Goal: Task Accomplishment & Management: Complete application form

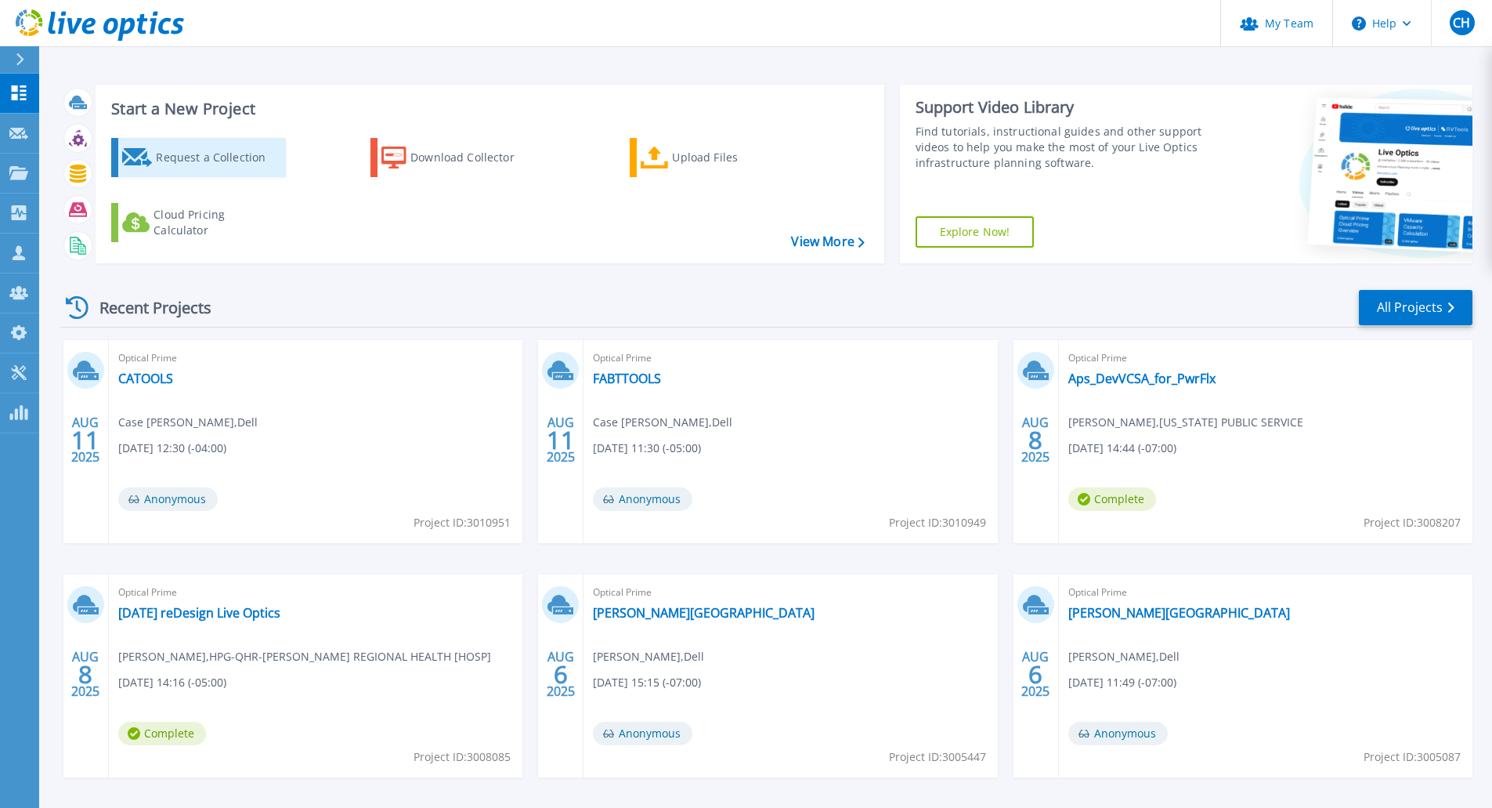
click at [248, 166] on div "Request a Collection" at bounding box center [218, 157] width 125 height 31
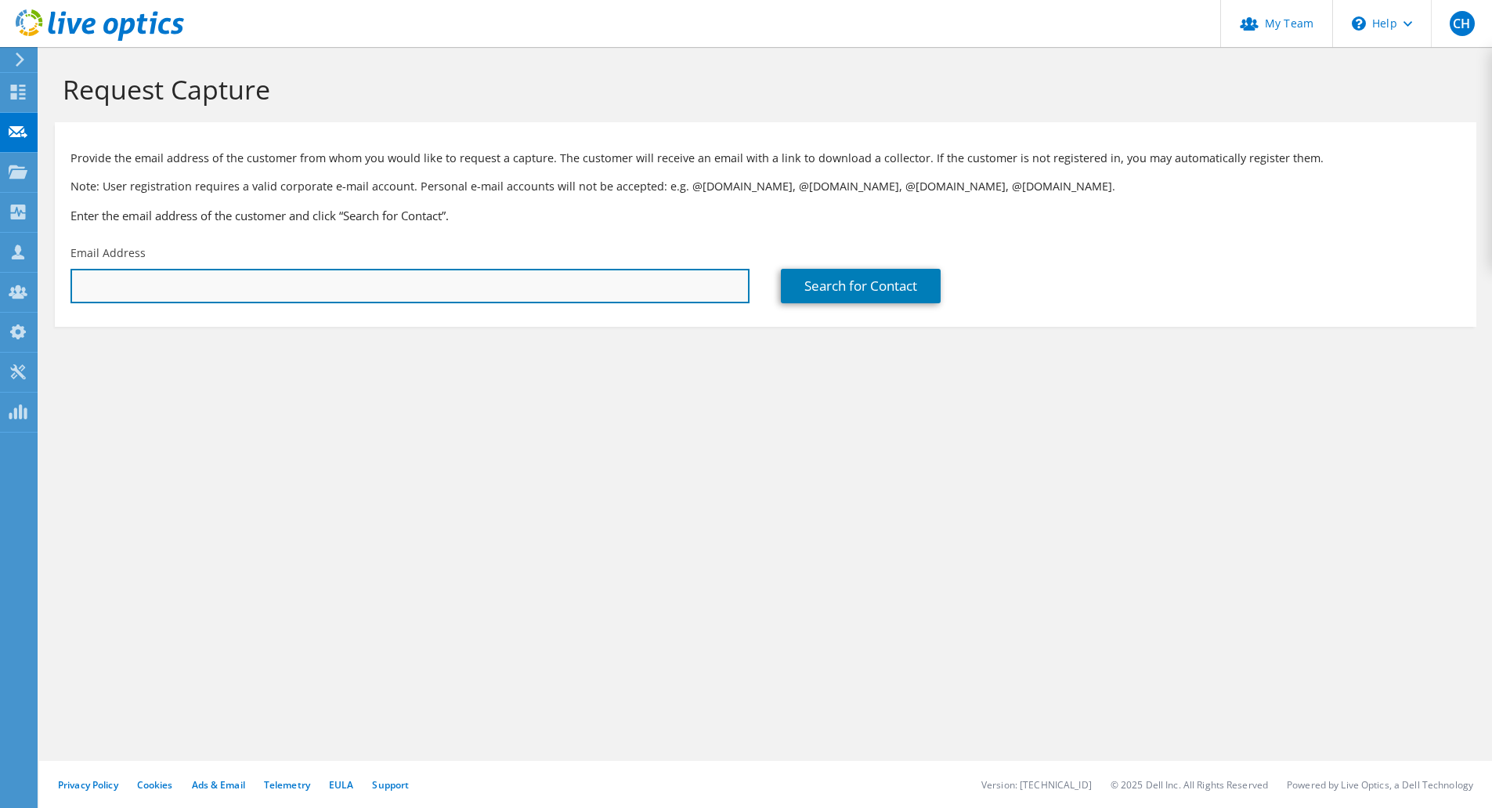
click at [242, 287] on input "text" at bounding box center [410, 286] width 679 height 34
paste input "gstaton@fabandt.bank"
type input "gstaton@fabandt.bank"
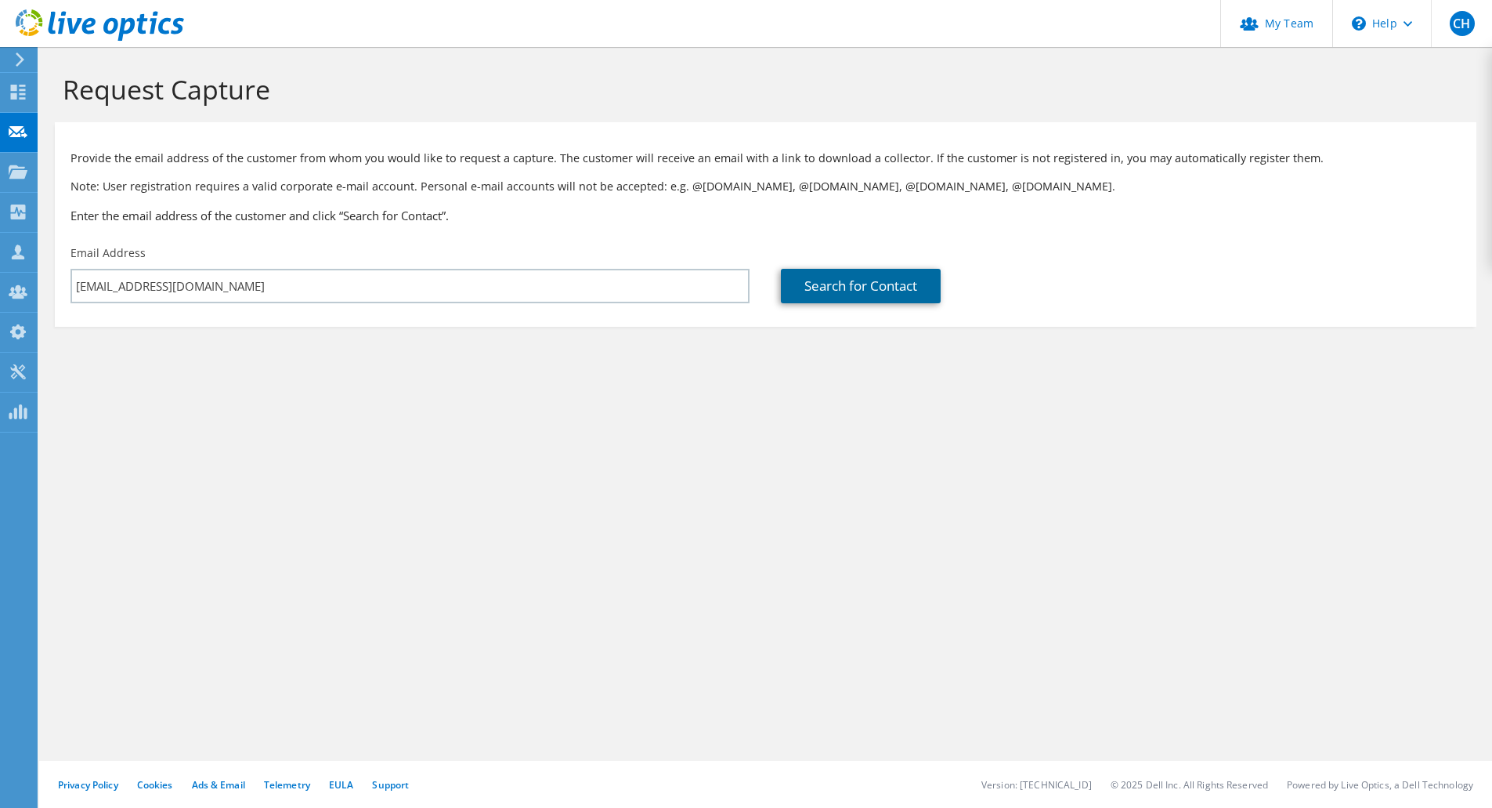
click at [806, 283] on link "Search for Contact" at bounding box center [861, 286] width 160 height 34
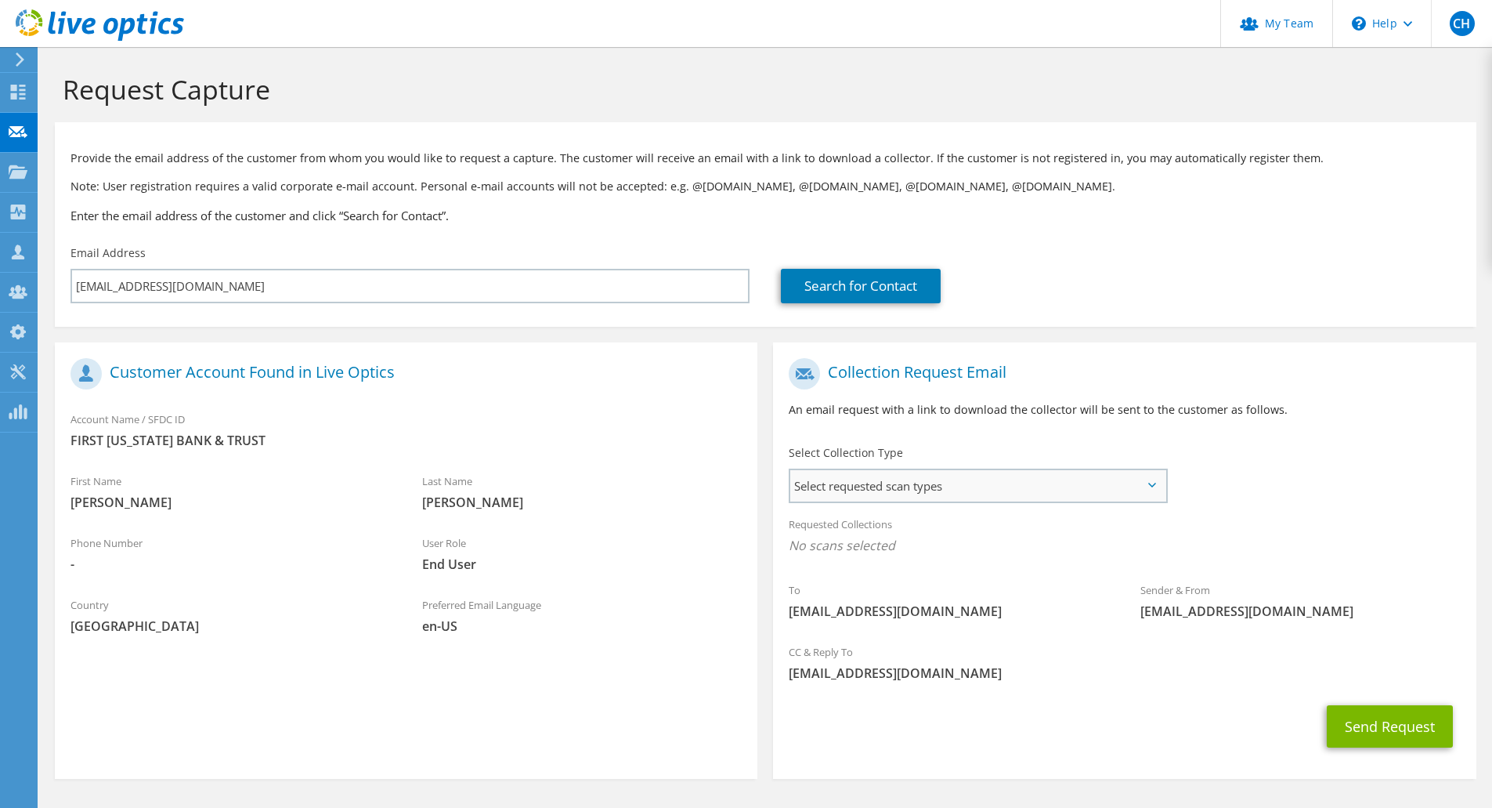
click at [1147, 486] on span "Select requested scan types" at bounding box center [977, 485] width 375 height 31
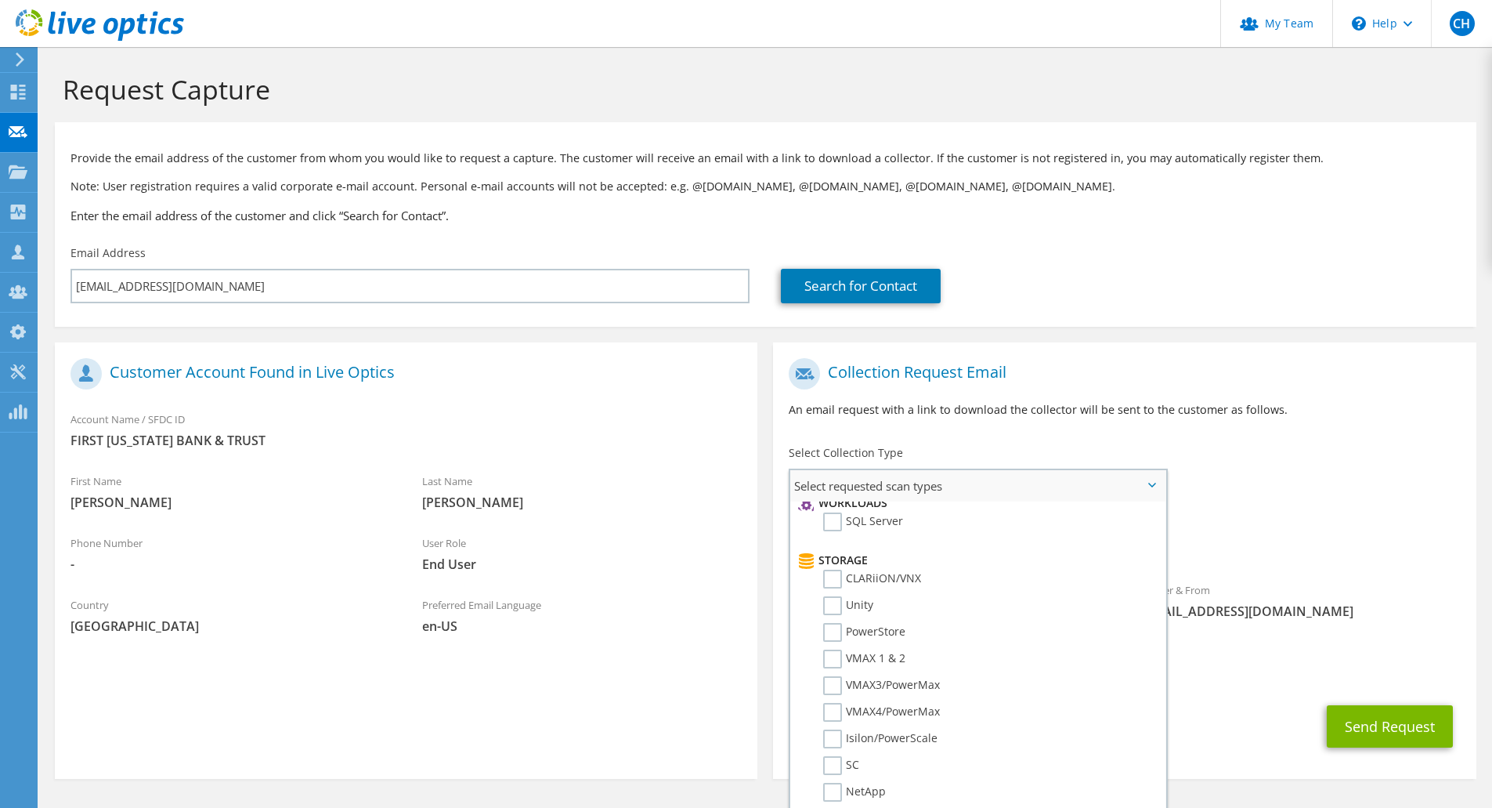
scroll to position [261, 0]
click at [831, 602] on label "PowerStore" at bounding box center [864, 600] width 82 height 19
click at [0, 0] on input "PowerStore" at bounding box center [0, 0] width 0 height 0
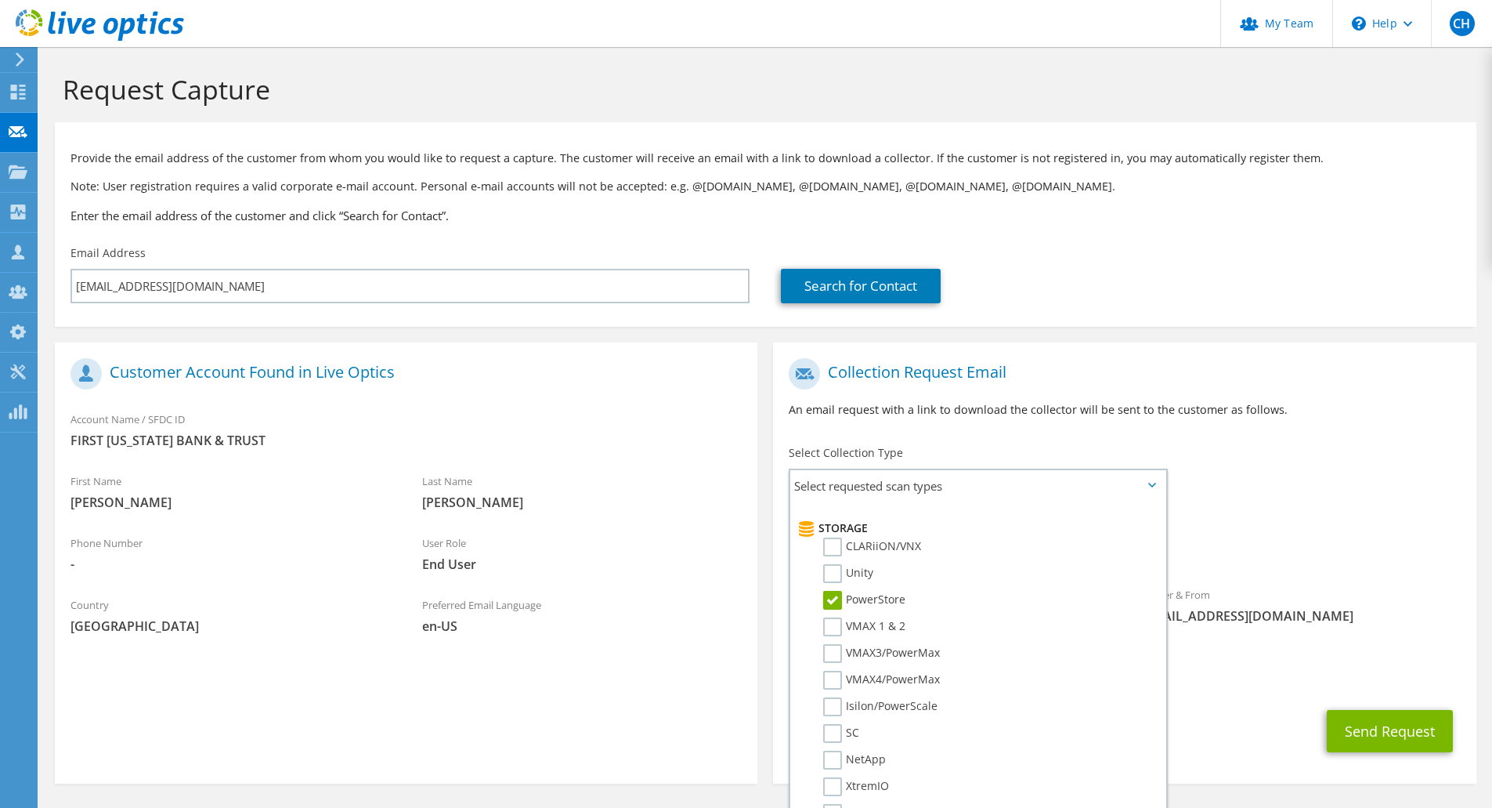
click at [1336, 563] on div "Requested Collections No scans selected PowerStore" at bounding box center [1124, 539] width 703 height 63
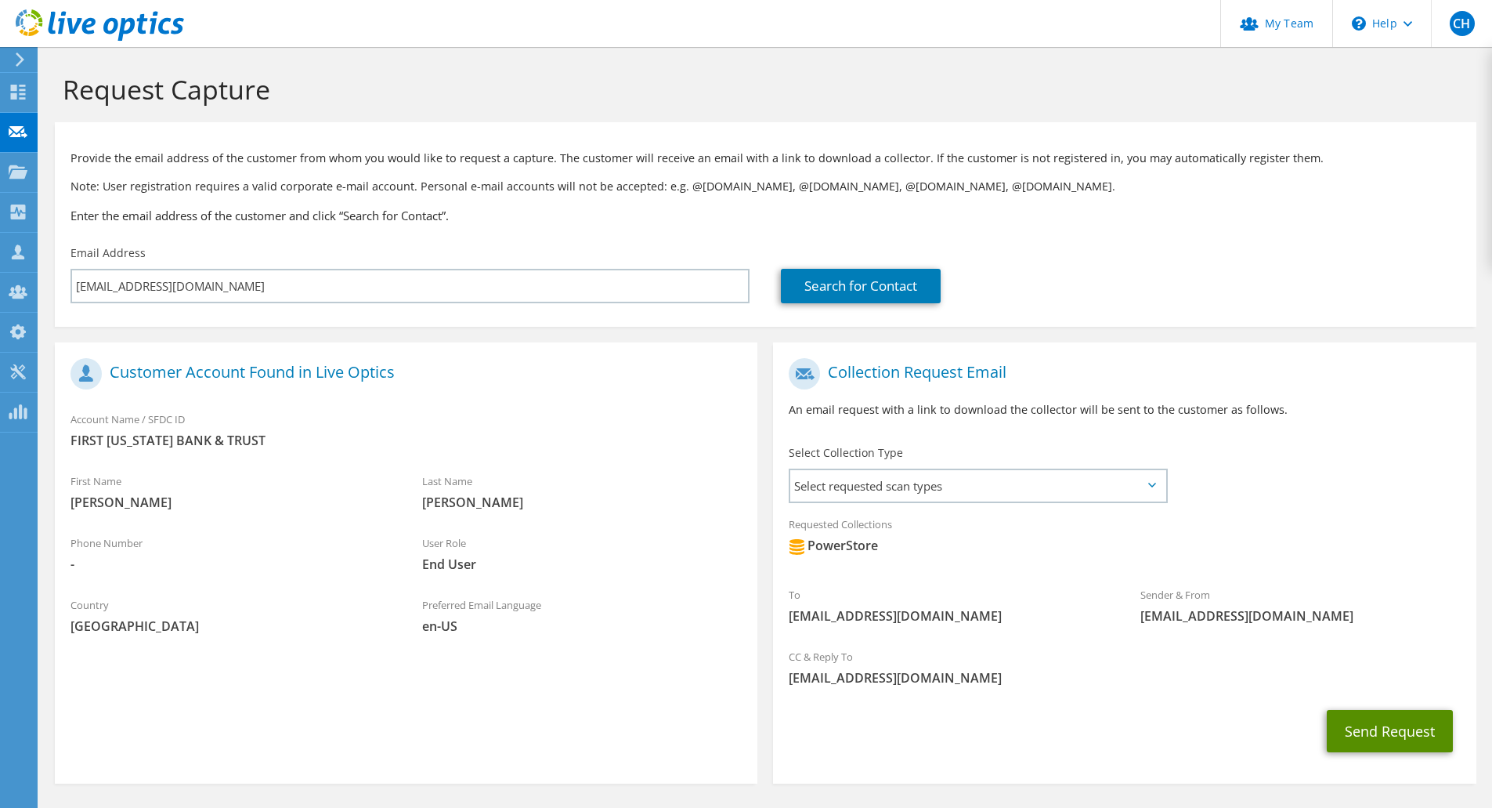
click at [1372, 732] on button "Send Request" at bounding box center [1390, 731] width 126 height 42
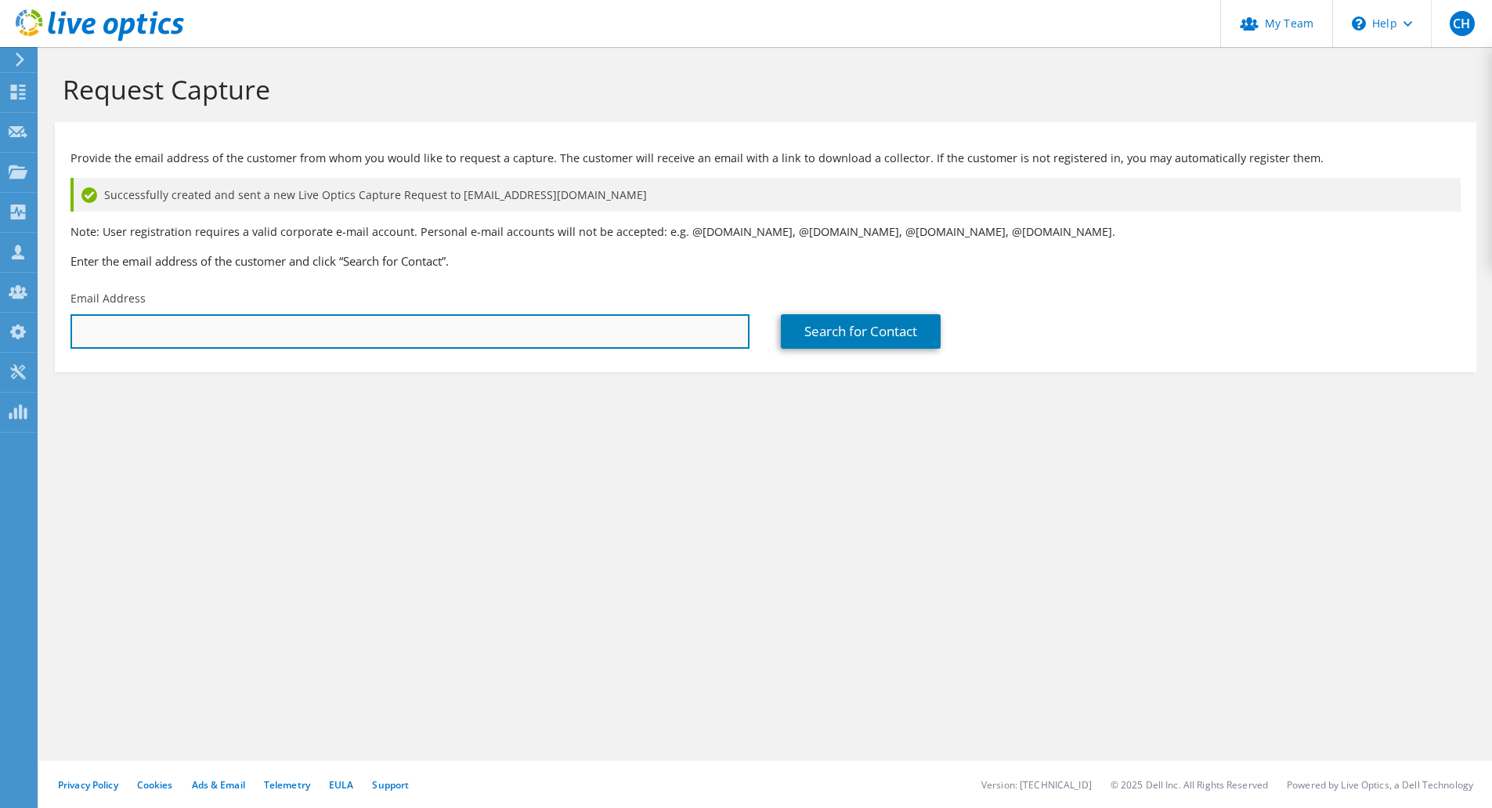
click at [526, 324] on input "text" at bounding box center [410, 331] width 679 height 34
paste input "kallen@fabandt.bank"
type input "kallen@fabandt.bank"
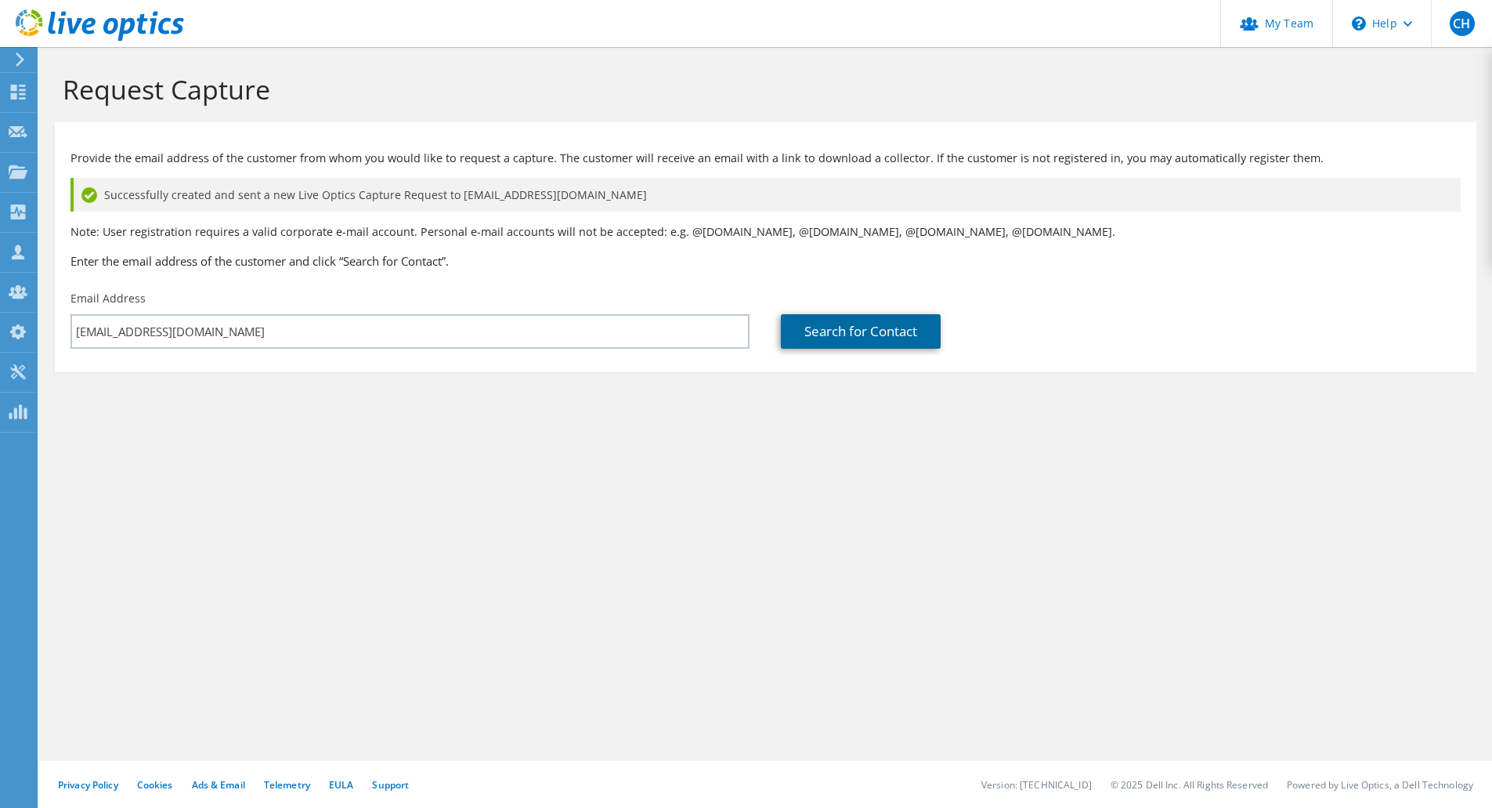
click at [848, 333] on link "Search for Contact" at bounding box center [861, 331] width 160 height 34
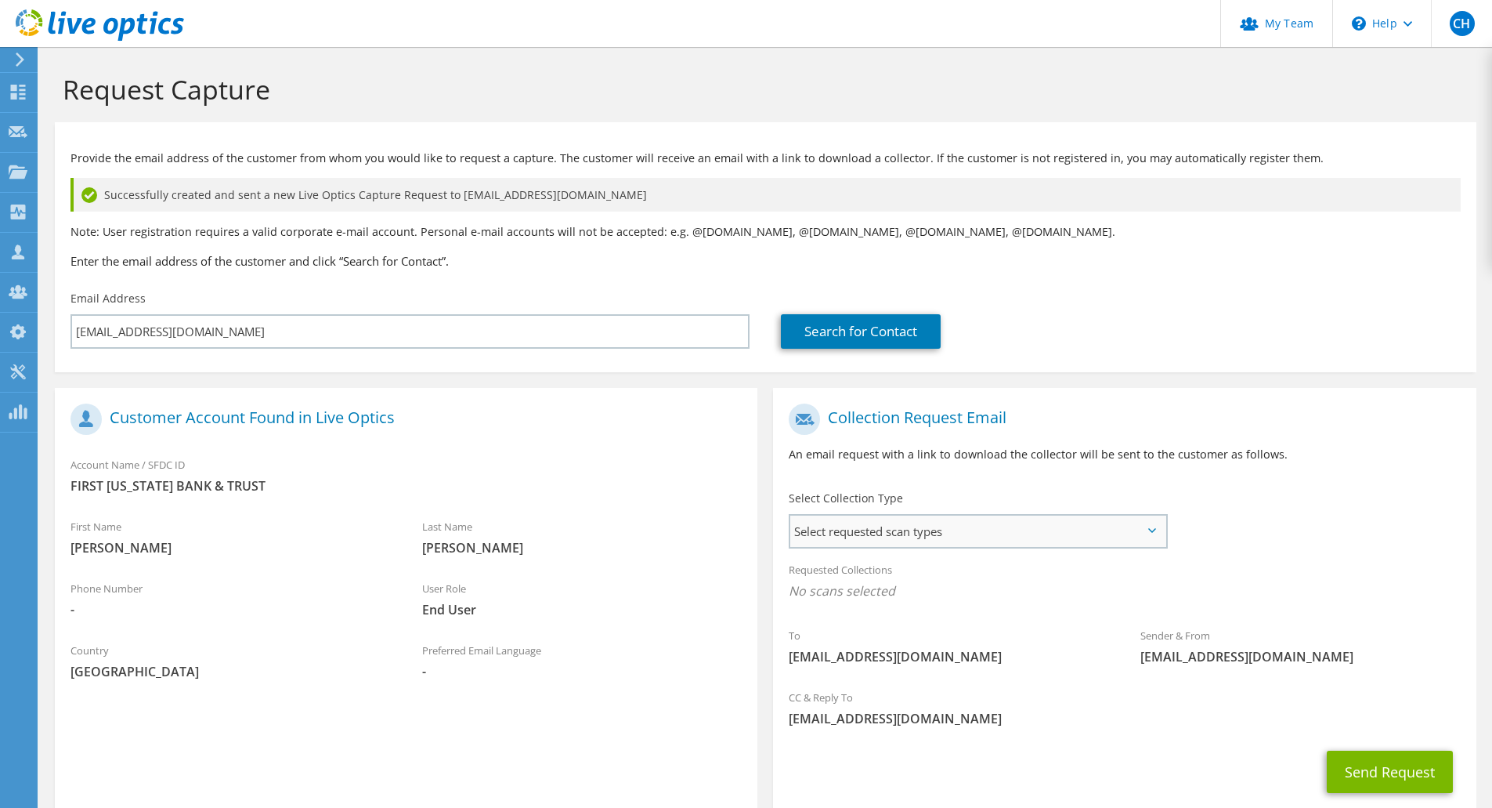
click at [1011, 530] on span "Select requested scan types" at bounding box center [977, 530] width 375 height 31
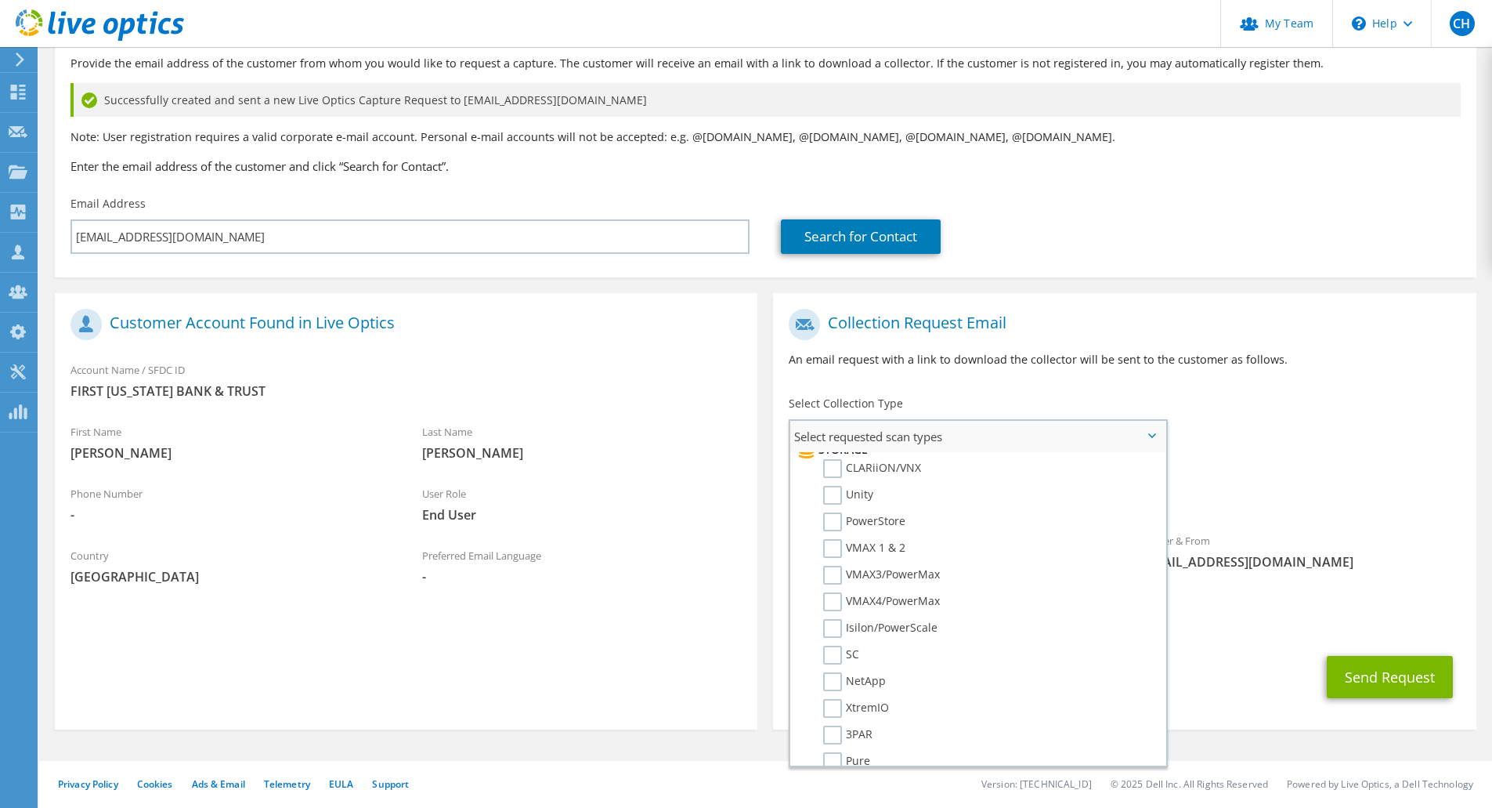
scroll to position [261, 0]
click at [832, 548] on label "PowerStore" at bounding box center [864, 550] width 82 height 19
click at [0, 0] on input "PowerStore" at bounding box center [0, 0] width 0 height 0
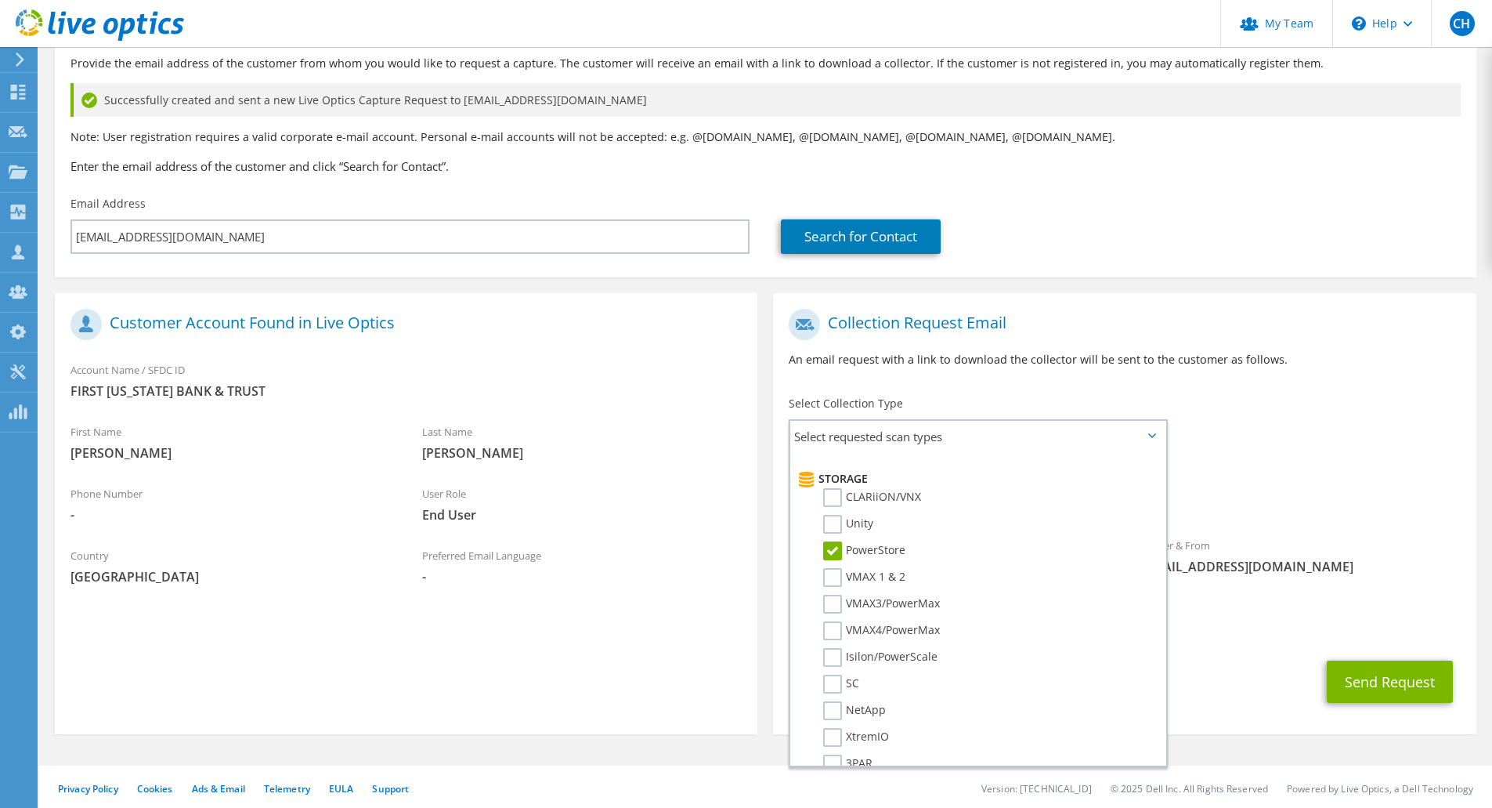
click at [1290, 508] on span "PowerStore" at bounding box center [1124, 500] width 671 height 26
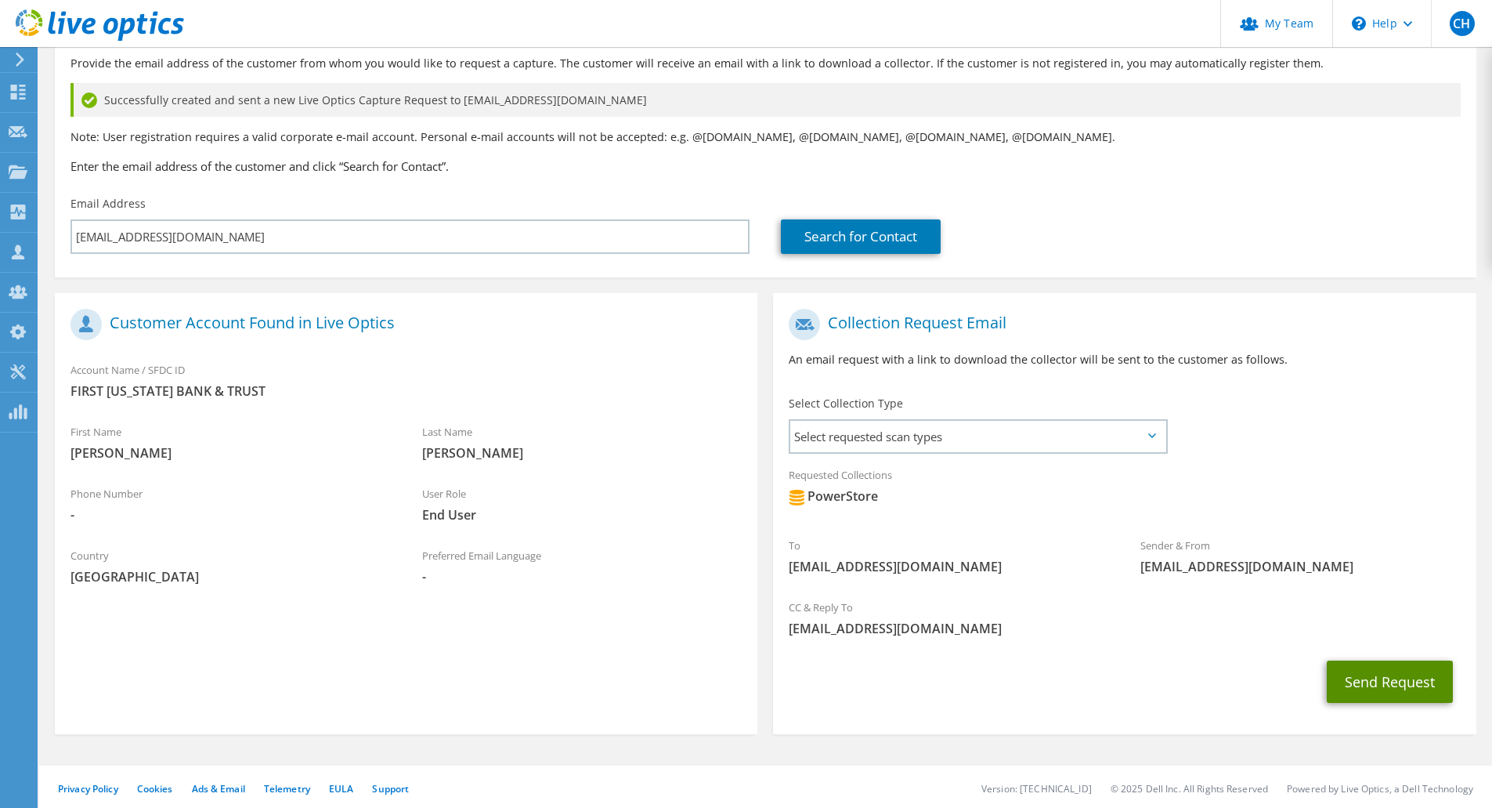
click at [1397, 684] on button "Send Request" at bounding box center [1390, 681] width 126 height 42
